Goal: Task Accomplishment & Management: Complete application form

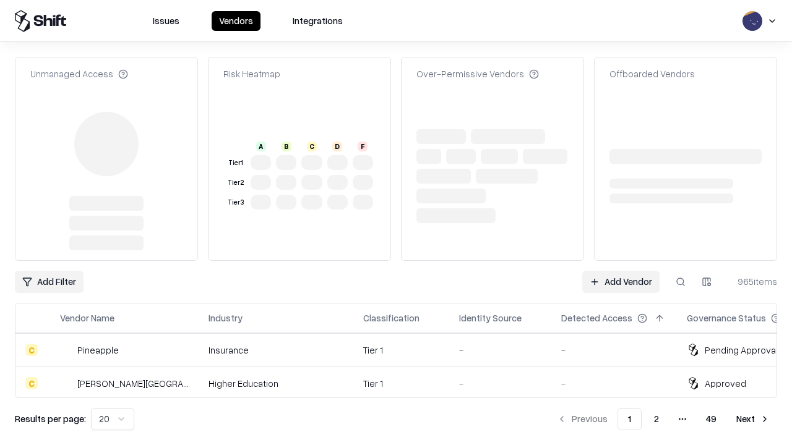
click at [620, 271] on link "Add Vendor" at bounding box center [620, 282] width 77 height 22
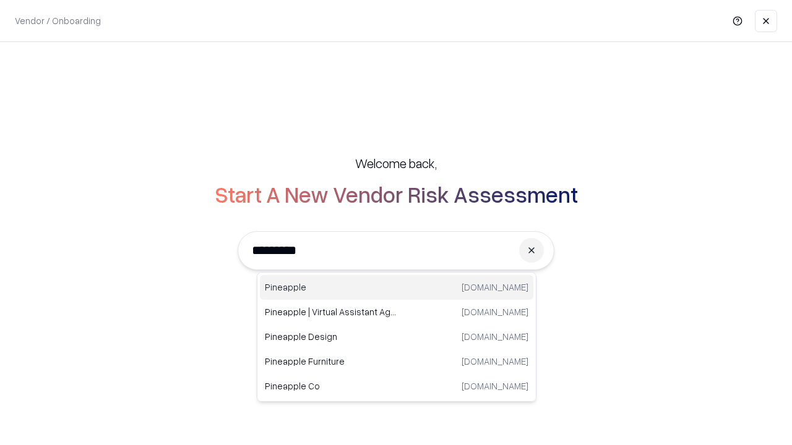
click at [396, 288] on div "Pineapple [DOMAIN_NAME]" at bounding box center [396, 287] width 273 height 25
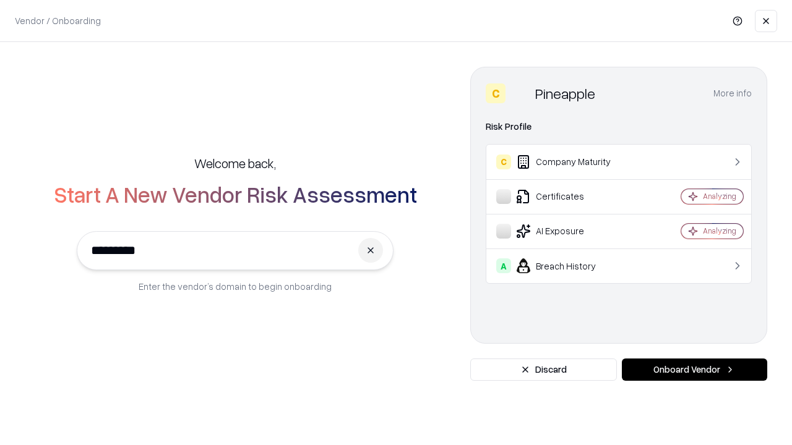
type input "*********"
click at [694, 370] on button "Onboard Vendor" at bounding box center [693, 370] width 145 height 22
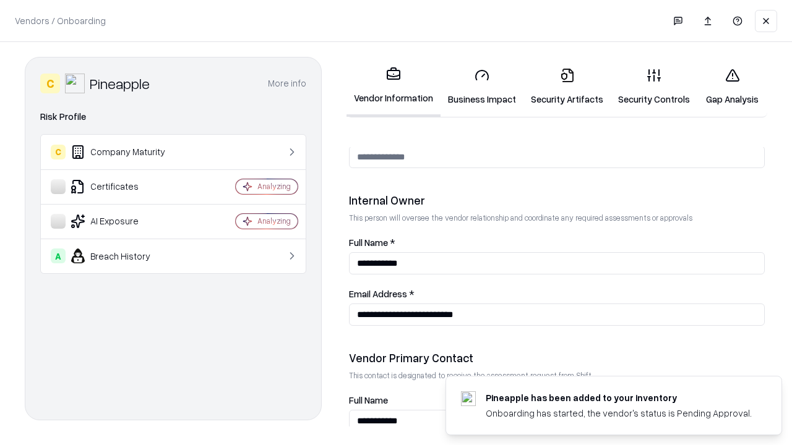
scroll to position [641, 0]
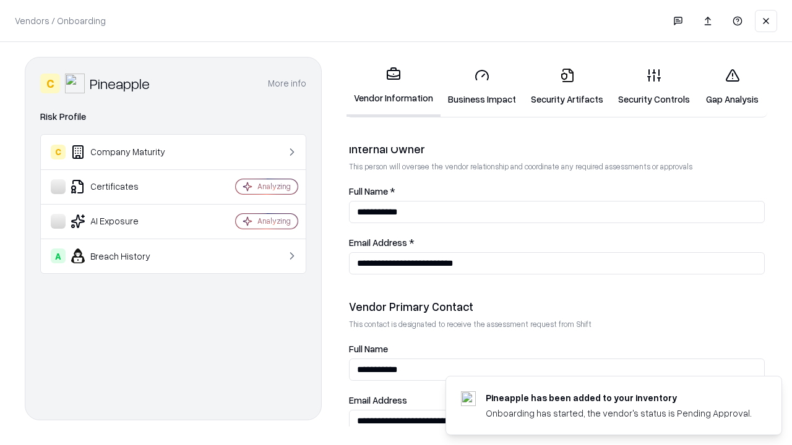
click at [482, 87] on link "Business Impact" at bounding box center [481, 87] width 83 height 58
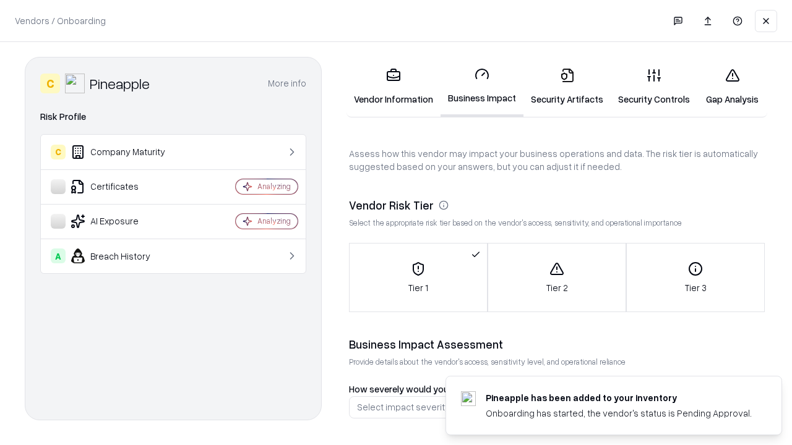
click at [566, 87] on link "Security Artifacts" at bounding box center [566, 87] width 87 height 58
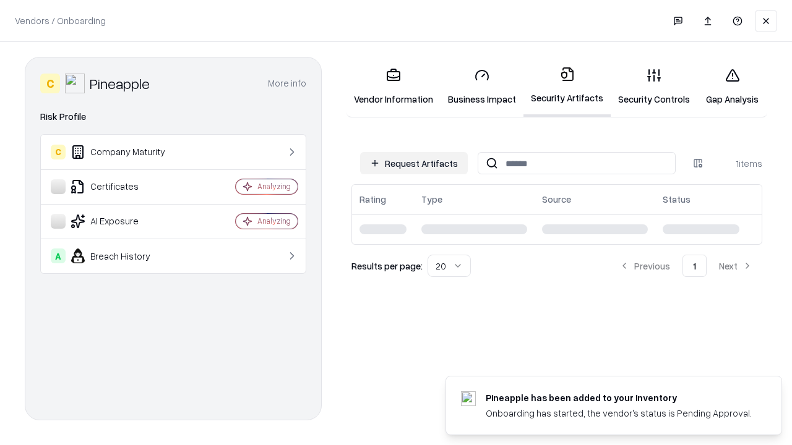
click at [414, 163] on button "Request Artifacts" at bounding box center [414, 163] width 108 height 22
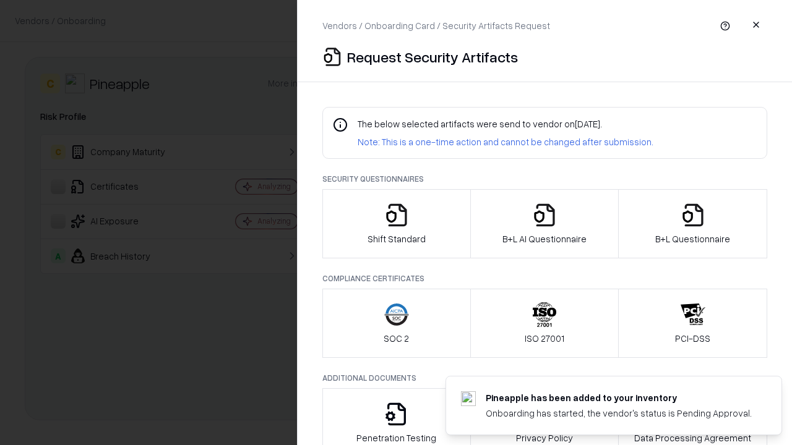
click at [396, 224] on icon "button" at bounding box center [396, 215] width 25 height 25
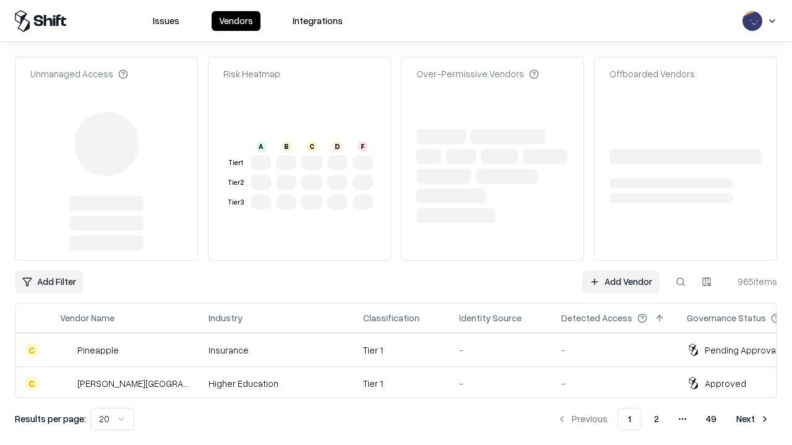
click at [620, 271] on link "Add Vendor" at bounding box center [620, 282] width 77 height 22
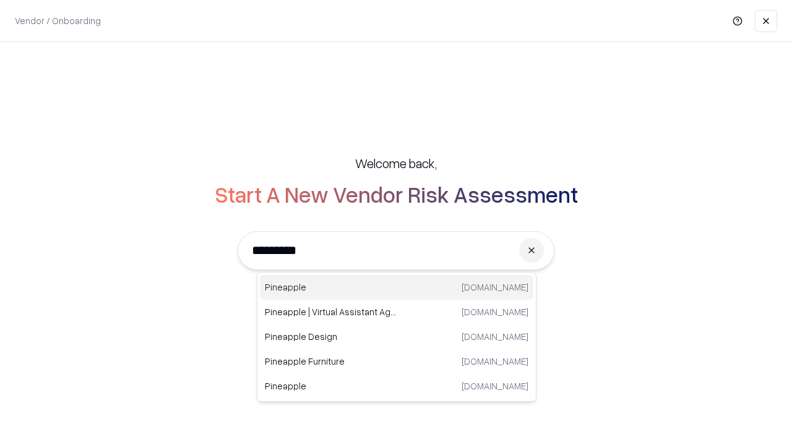
click at [396, 288] on div "Pineapple [DOMAIN_NAME]" at bounding box center [396, 287] width 273 height 25
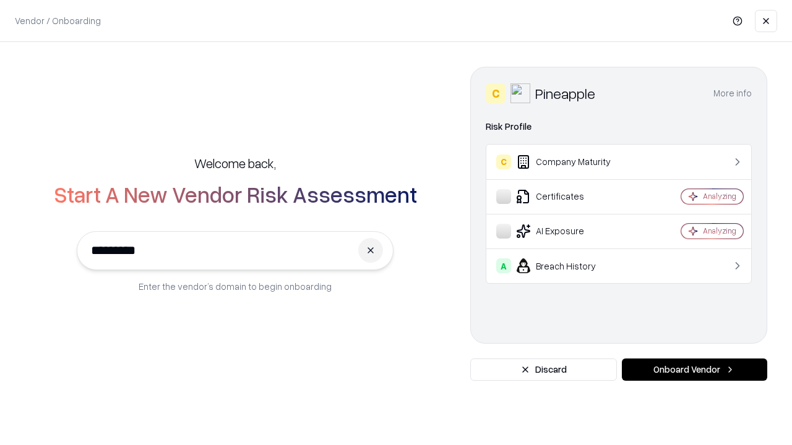
type input "*********"
click at [694, 370] on button "Onboard Vendor" at bounding box center [693, 370] width 145 height 22
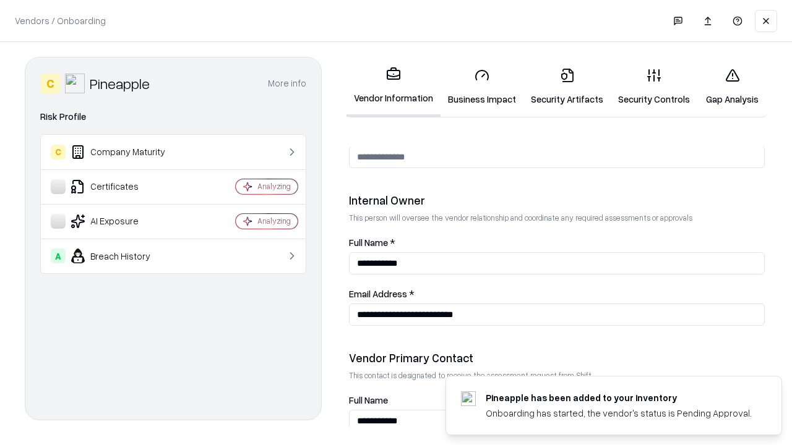
scroll to position [641, 0]
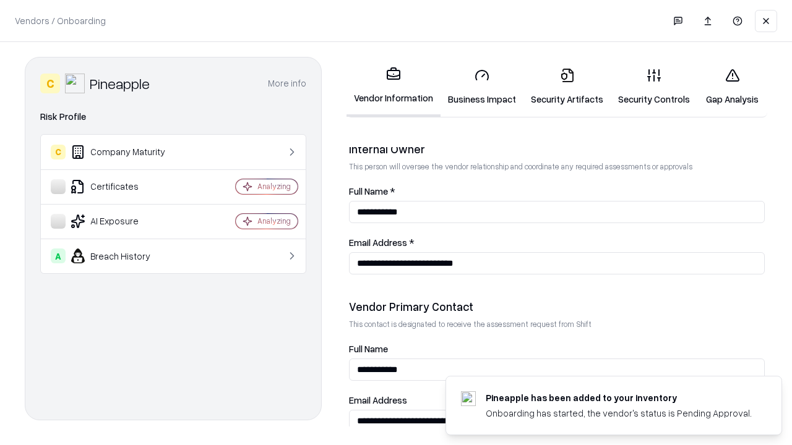
click at [732, 87] on link "Gap Analysis" at bounding box center [732, 87] width 70 height 58
